Goal: Check status: Check status

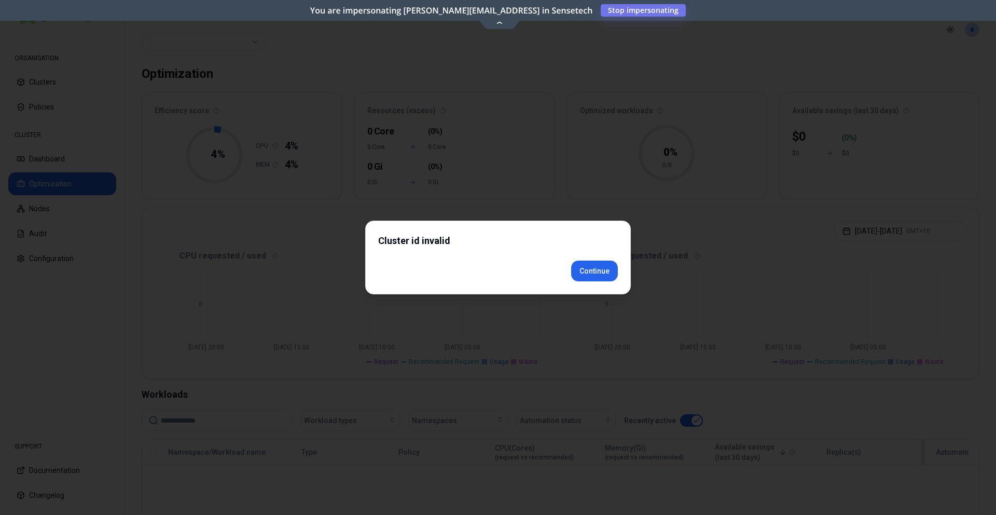
click at [585, 295] on body "ORGANISATION Clusters Policies CLUSTER Dashboard Optimization Nodes Audit Confi…" at bounding box center [498, 257] width 996 height 515
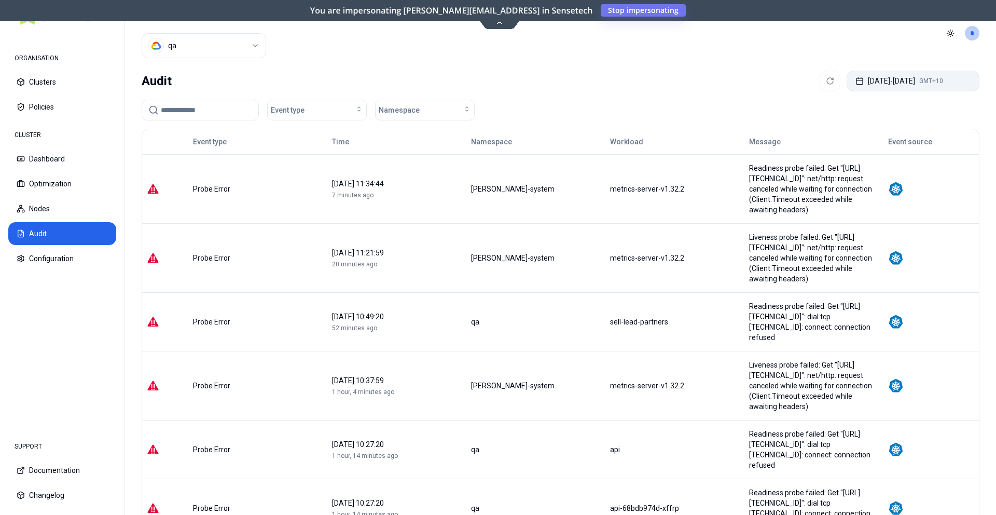
click at [914, 88] on button "[DATE] - [DATE] GMT+10" at bounding box center [913, 81] width 133 height 21
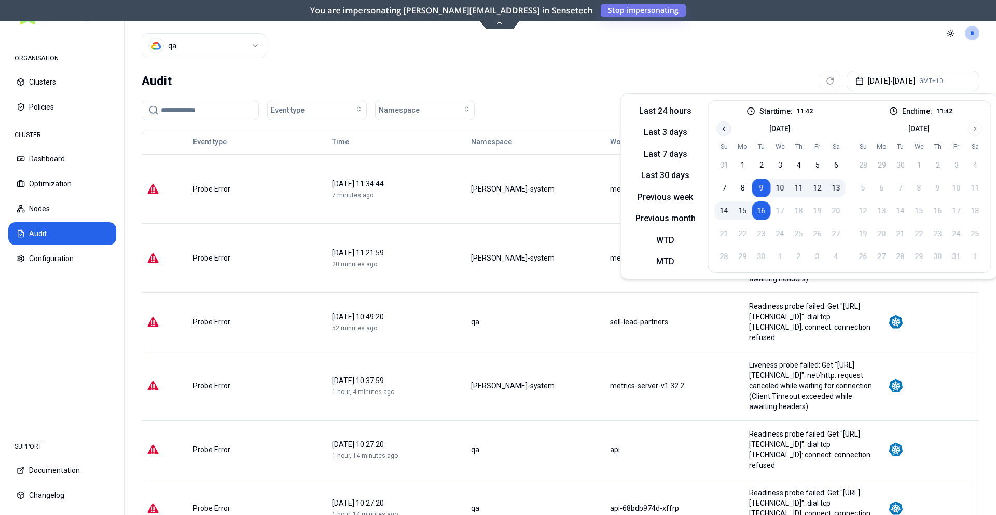
click at [717, 129] on button "Go to previous month" at bounding box center [724, 128] width 15 height 15
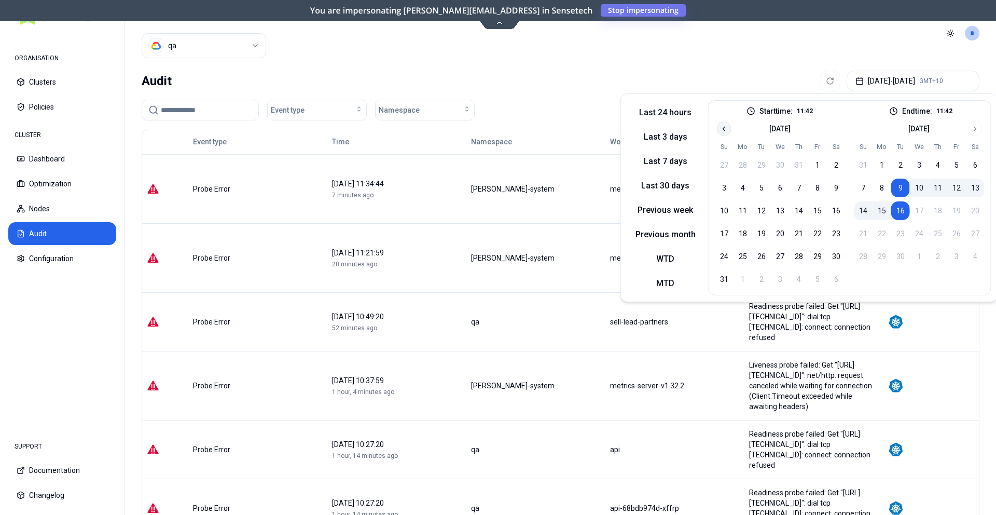
click at [717, 129] on button "Go to previous month" at bounding box center [724, 128] width 15 height 15
click at [775, 255] on button "30" at bounding box center [780, 256] width 19 height 19
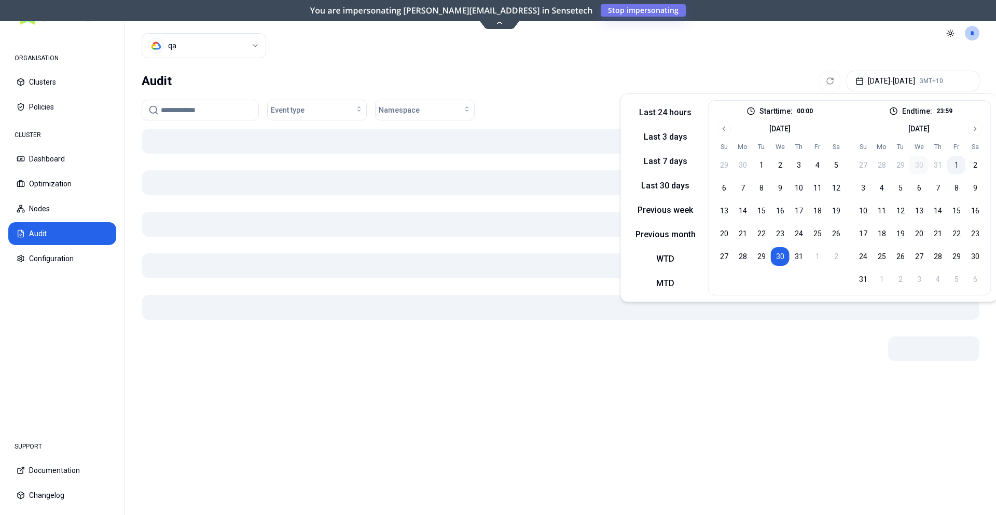
click at [950, 165] on button "1" at bounding box center [956, 165] width 19 height 19
click at [474, 242] on div at bounding box center [561, 258] width 838 height 259
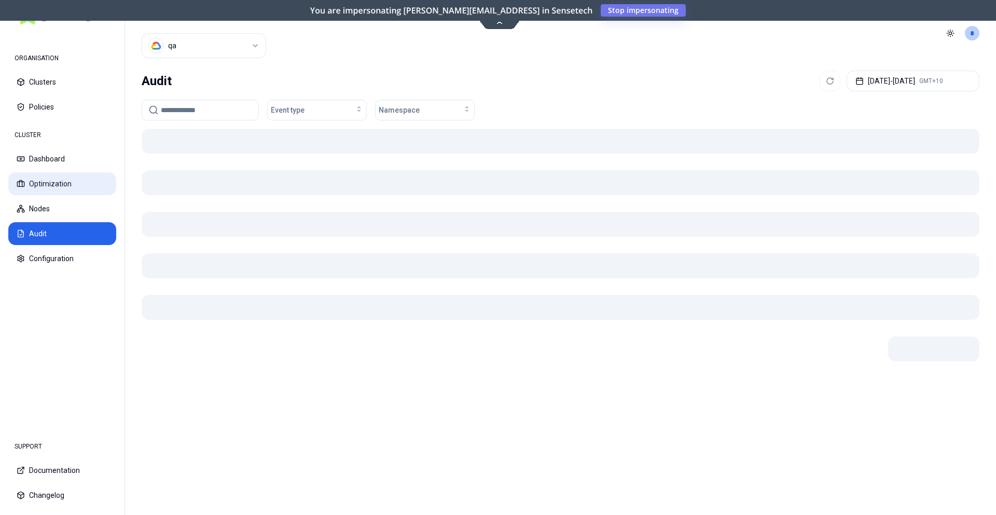
click at [95, 186] on button "Optimization" at bounding box center [62, 183] width 108 height 23
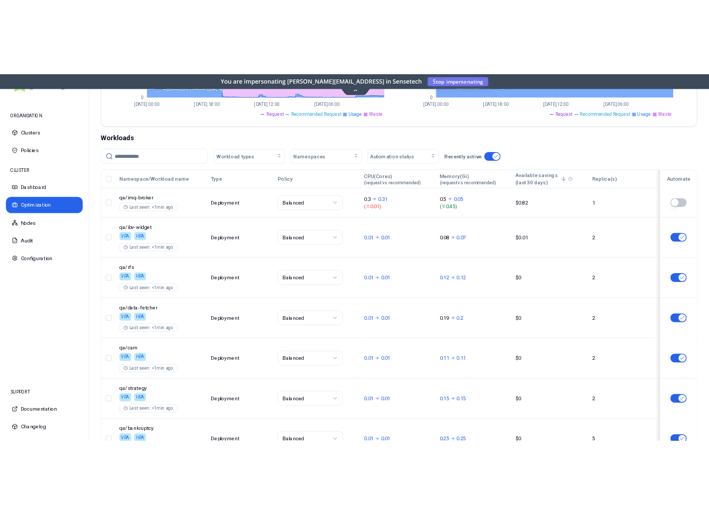
scroll to position [315, 0]
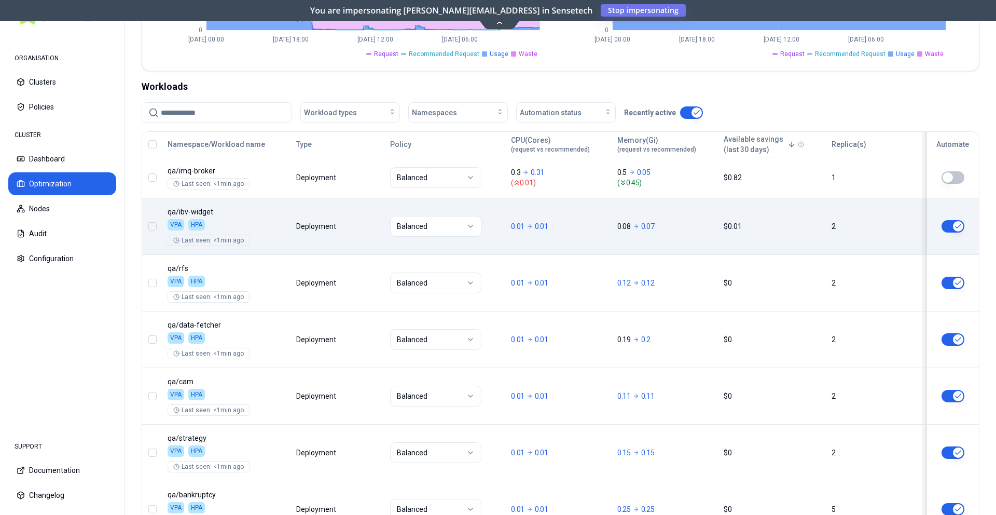
click at [542, 242] on body "ORGANISATION Clusters Policies CLUSTER Dashboard Optimization Nodes Audit Confi…" at bounding box center [498, 257] width 996 height 515
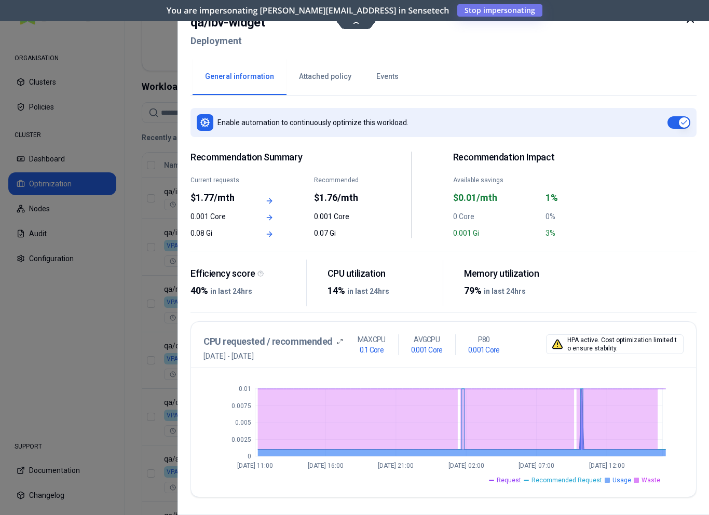
click at [378, 88] on button "Events" at bounding box center [387, 77] width 47 height 36
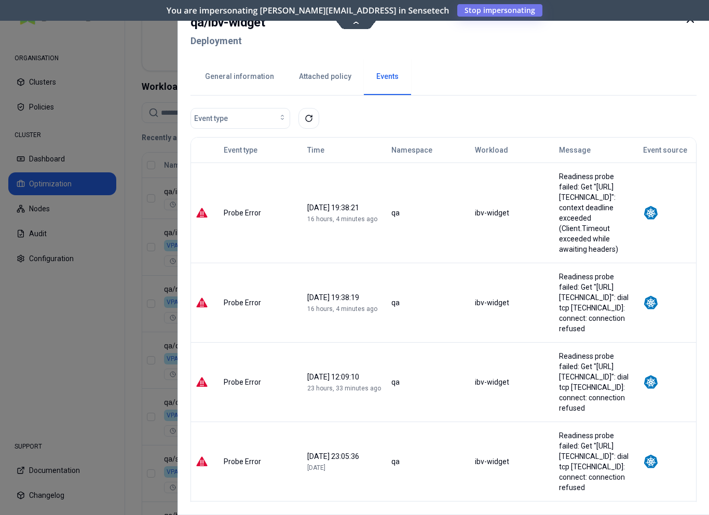
click at [61, 68] on div at bounding box center [354, 257] width 709 height 515
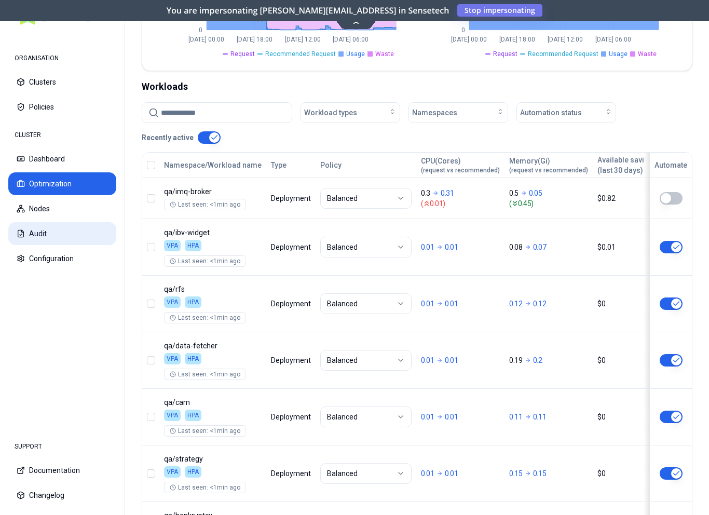
click at [68, 222] on button "Audit" at bounding box center [62, 233] width 108 height 23
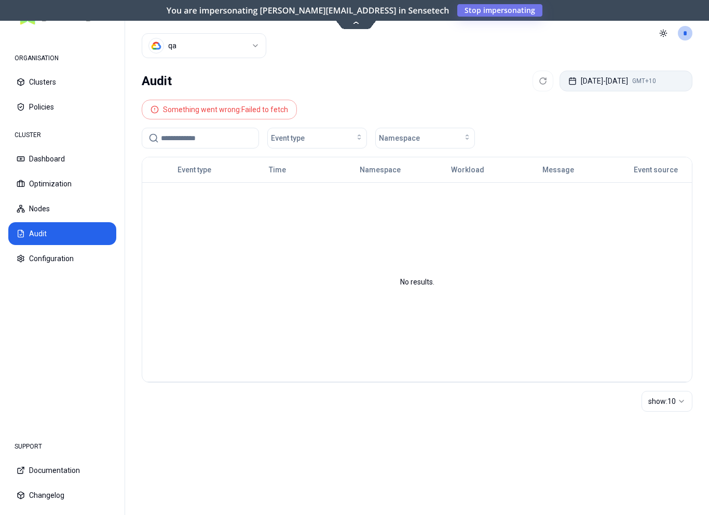
click at [643, 82] on button "[DATE] - [DATE] GMT+10" at bounding box center [625, 81] width 133 height 21
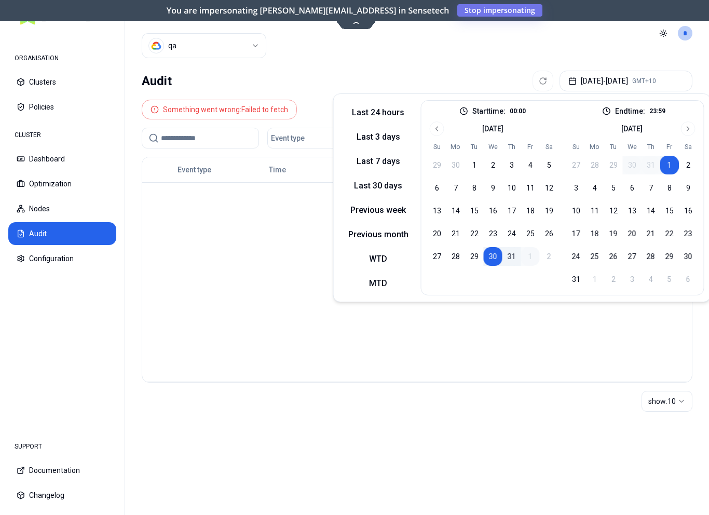
click at [495, 255] on button "30" at bounding box center [493, 256] width 19 height 19
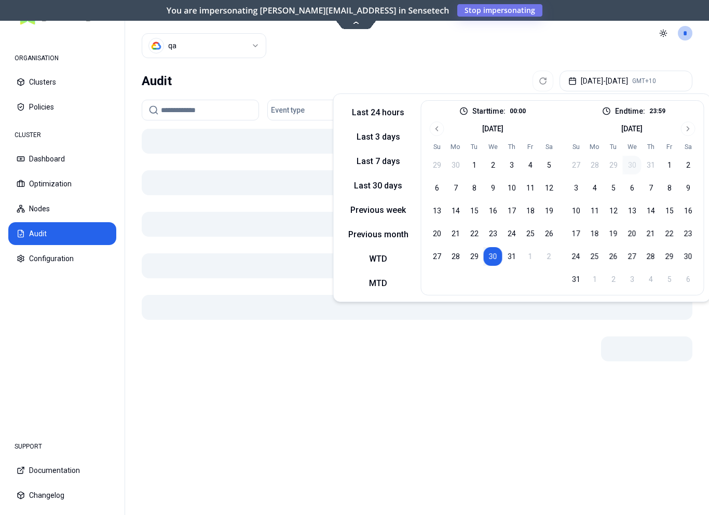
click at [464, 77] on div "Audit [DATE] - [DATE] GMT+10" at bounding box center [417, 81] width 551 height 21
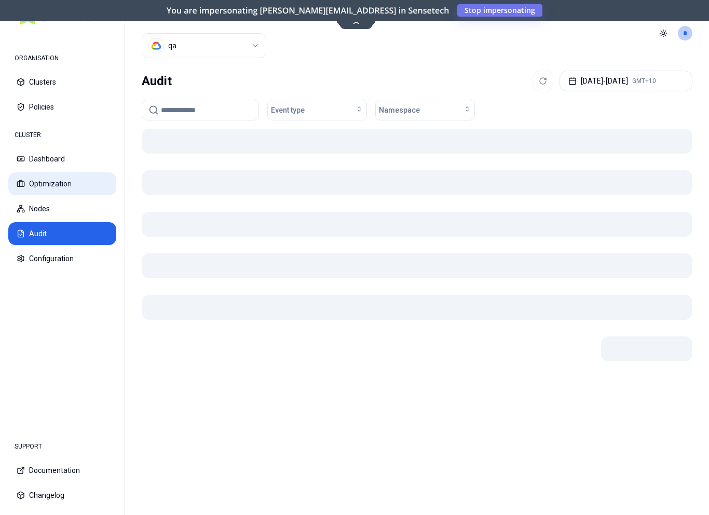
click at [46, 192] on button "Optimization" at bounding box center [62, 183] width 108 height 23
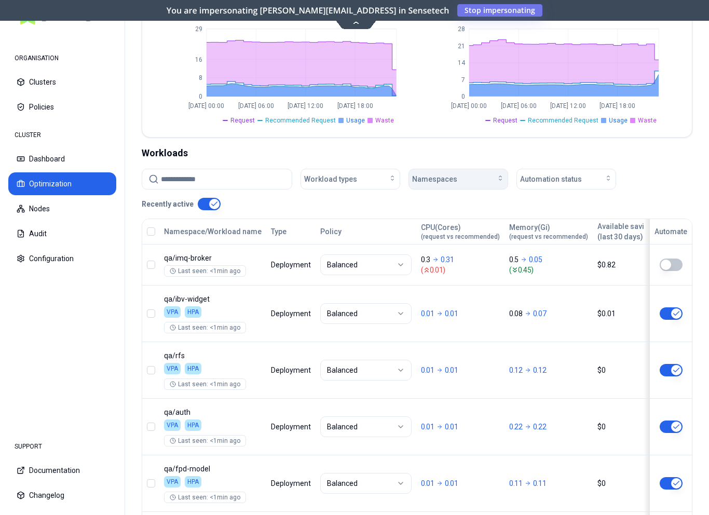
scroll to position [288, 0]
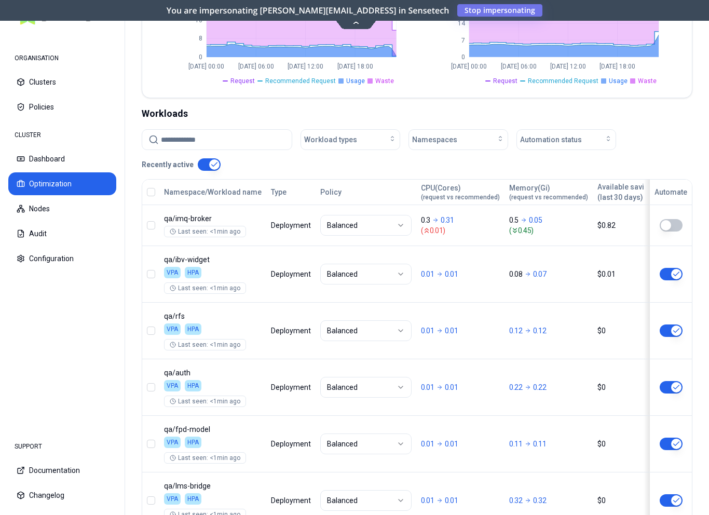
click at [213, 163] on button "button" at bounding box center [209, 164] width 23 height 12
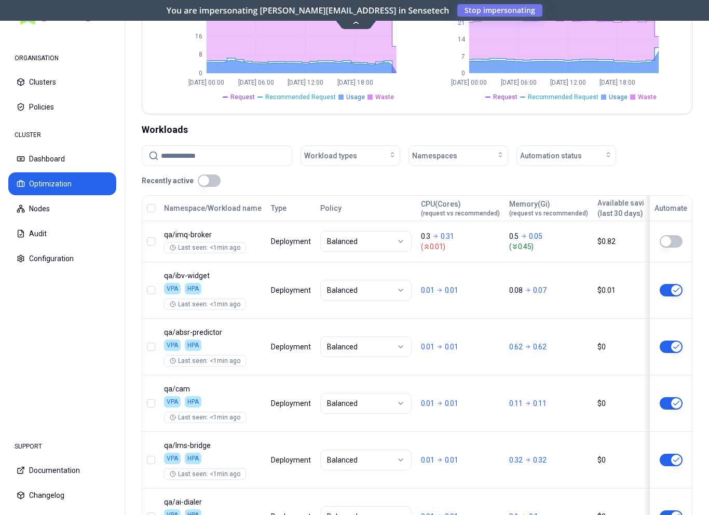
scroll to position [135, 0]
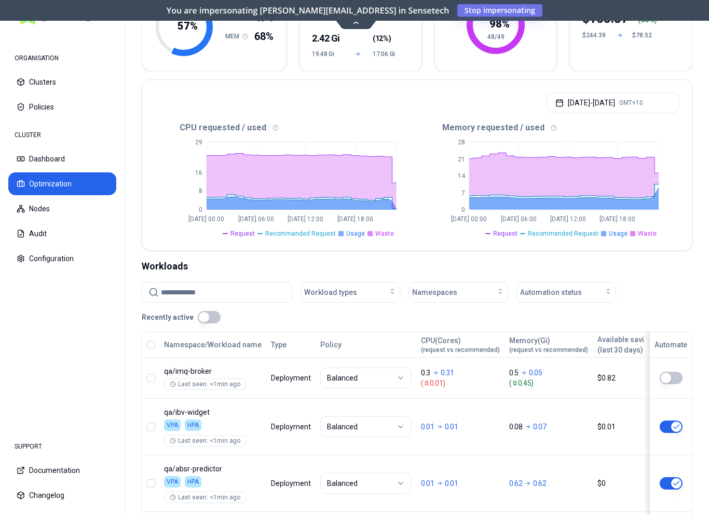
click at [212, 320] on button "button" at bounding box center [209, 317] width 23 height 12
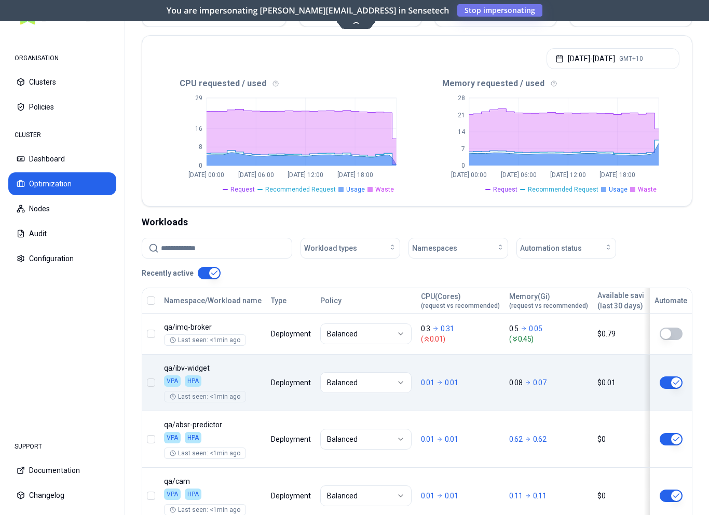
scroll to position [215, 0]
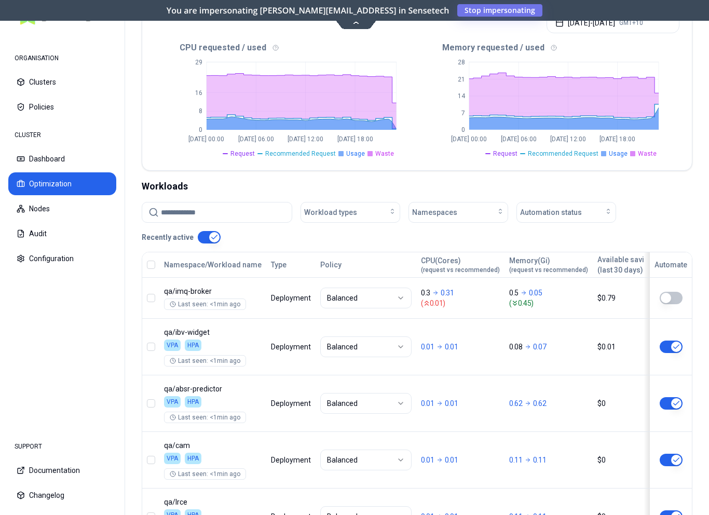
click at [205, 235] on button "button" at bounding box center [209, 237] width 23 height 12
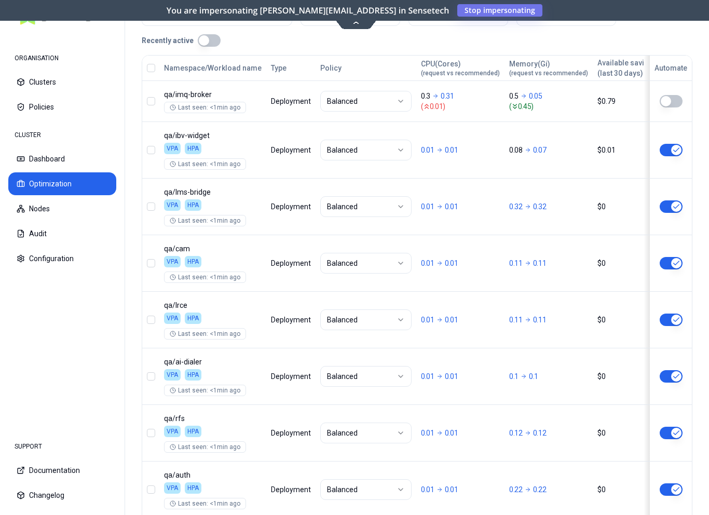
scroll to position [223, 0]
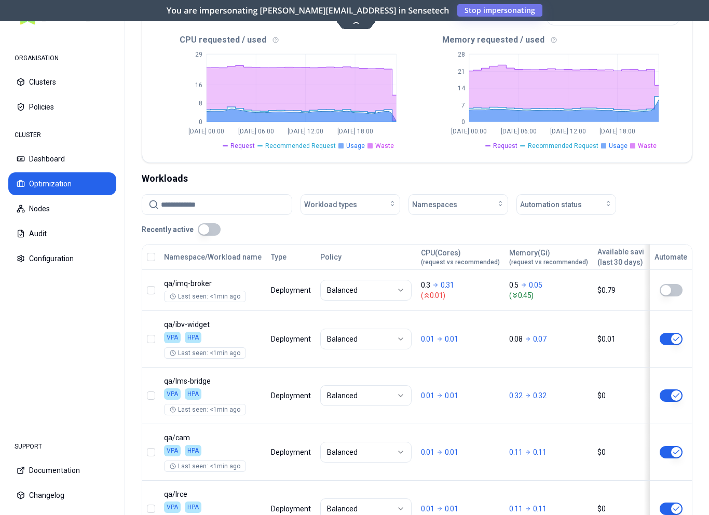
click at [205, 231] on button "button" at bounding box center [209, 229] width 23 height 12
click at [32, 157] on button "Dashboard" at bounding box center [62, 158] width 108 height 23
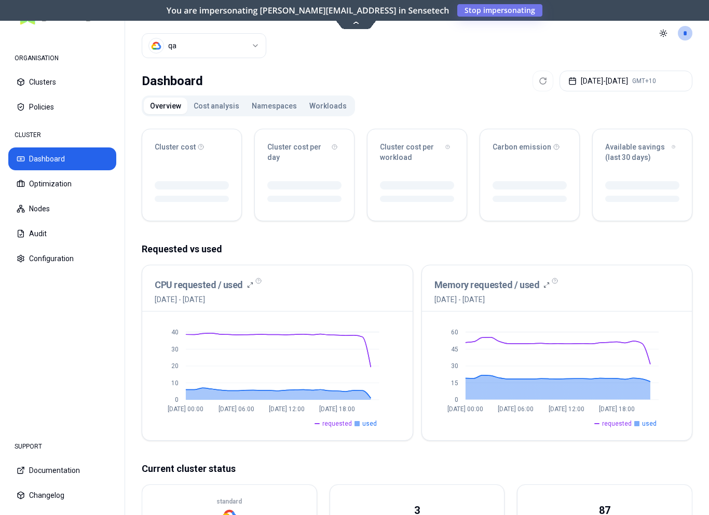
click at [306, 100] on button "Workloads" at bounding box center [328, 106] width 50 height 17
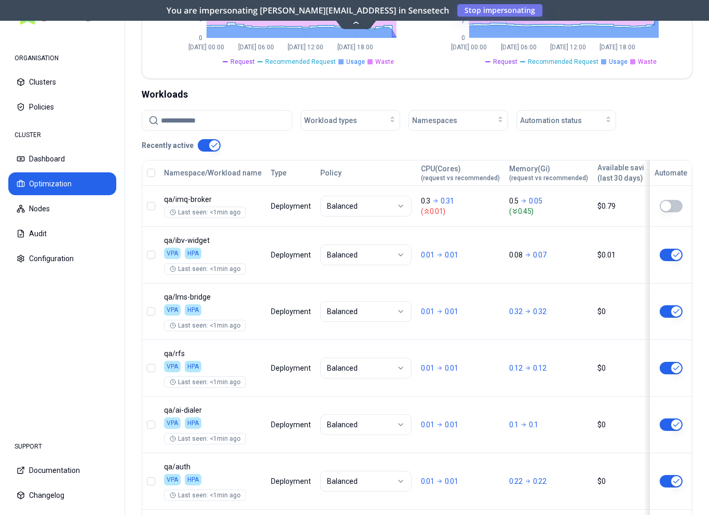
scroll to position [339, 0]
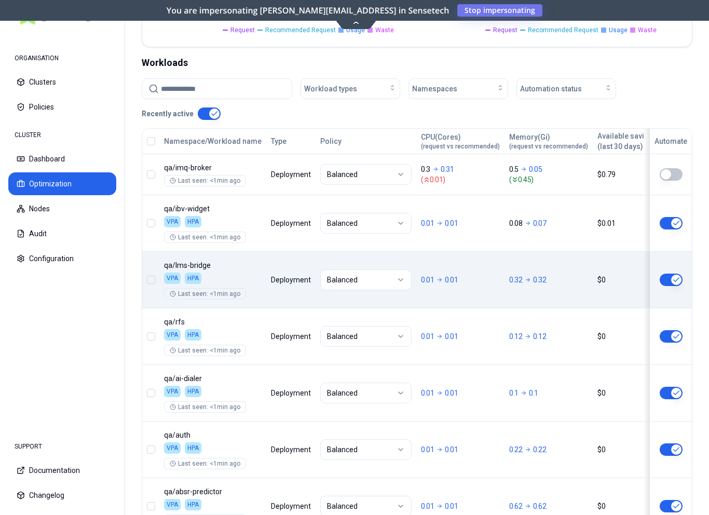
click at [452, 304] on body "ORGANISATION Clusters Policies CLUSTER Dashboard Optimization Nodes Audit Confi…" at bounding box center [354, 257] width 709 height 515
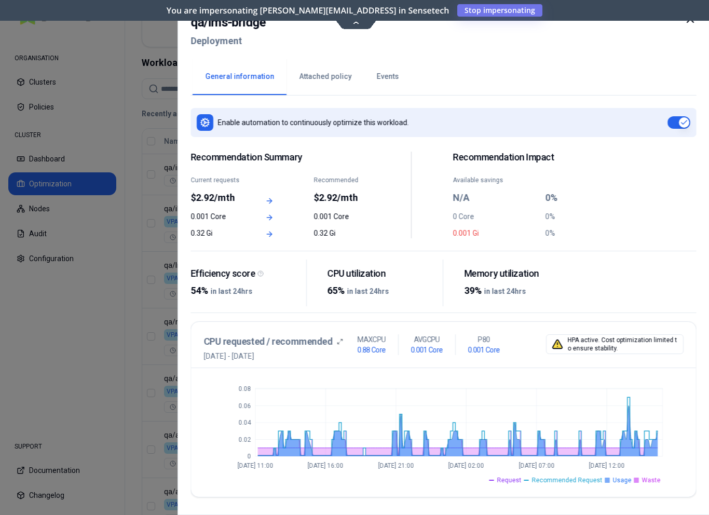
click at [372, 73] on button "Events" at bounding box center [387, 77] width 47 height 36
